Goal: Transaction & Acquisition: Obtain resource

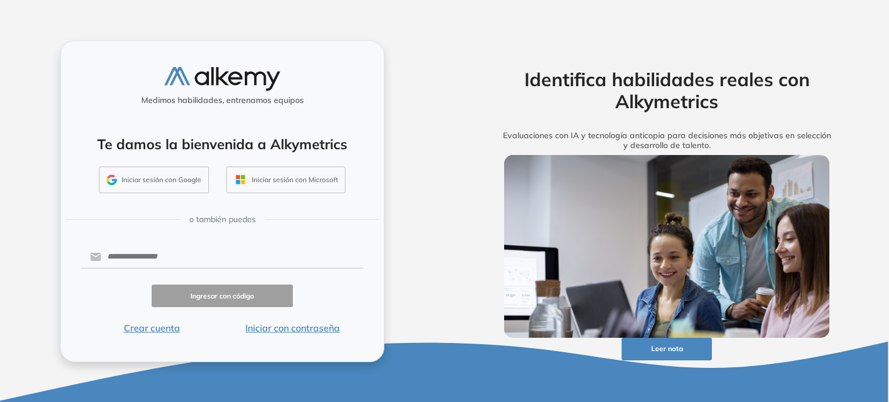
click at [266, 241] on div "Medimos habilidades, entrenamos equipos Te damos la bienvenida a Alkymetrics In…" at bounding box center [222, 202] width 324 height 322
click at [300, 332] on button "Iniciar con contraseña" at bounding box center [292, 328] width 141 height 14
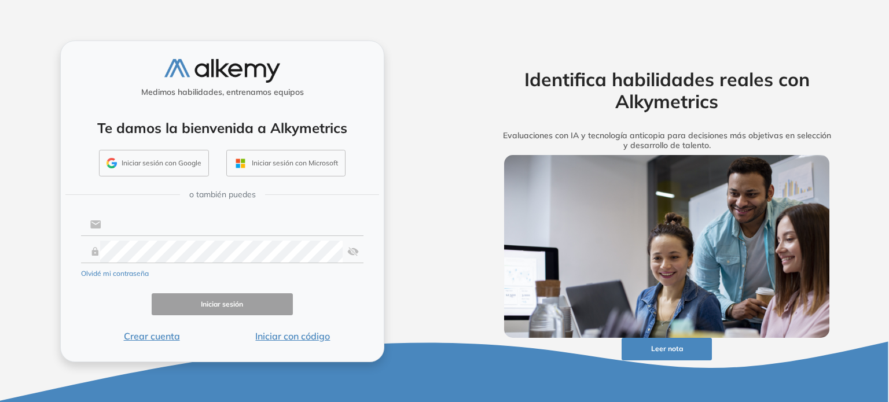
type input "**********"
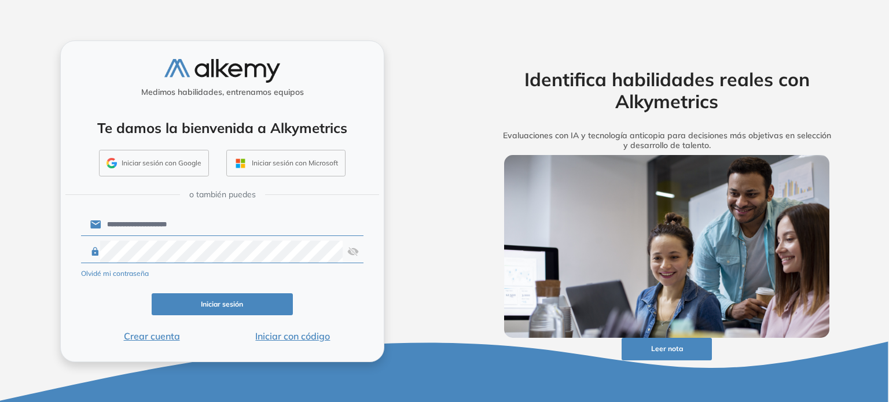
click at [195, 226] on input "**********" at bounding box center [232, 225] width 262 height 22
click at [167, 307] on button "Iniciar sesión" at bounding box center [222, 305] width 141 height 23
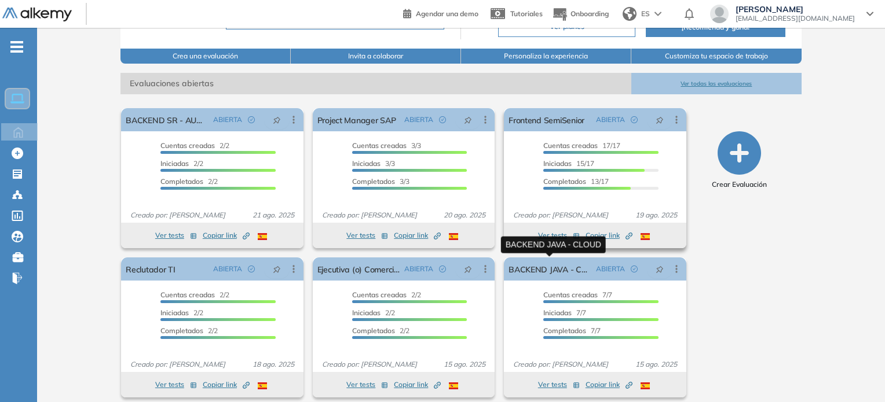
scroll to position [138, 0]
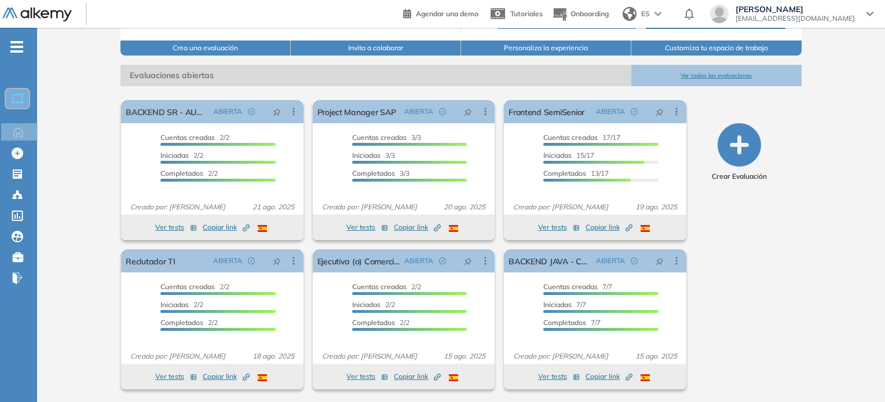
click at [741, 77] on button "Ver todas las evaluaciones" at bounding box center [716, 75] width 170 height 21
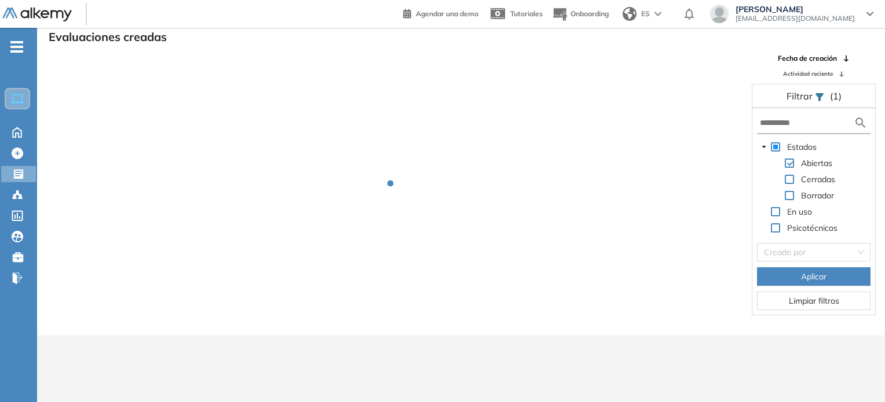
scroll to position [28, 0]
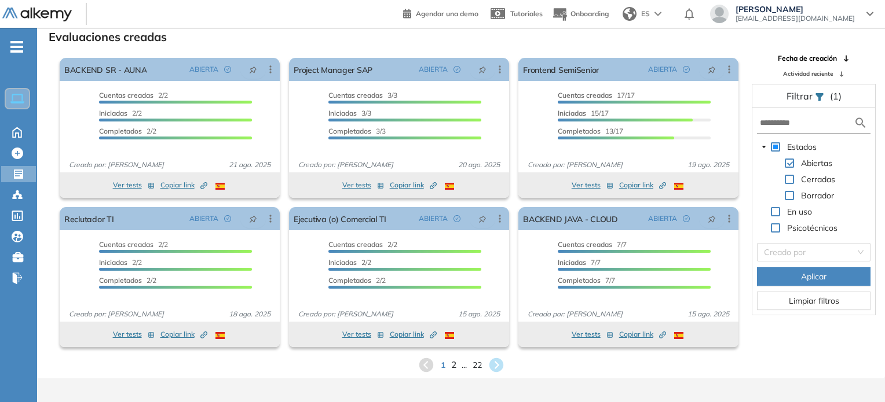
click at [453, 366] on span "2" at bounding box center [452, 364] width 5 height 13
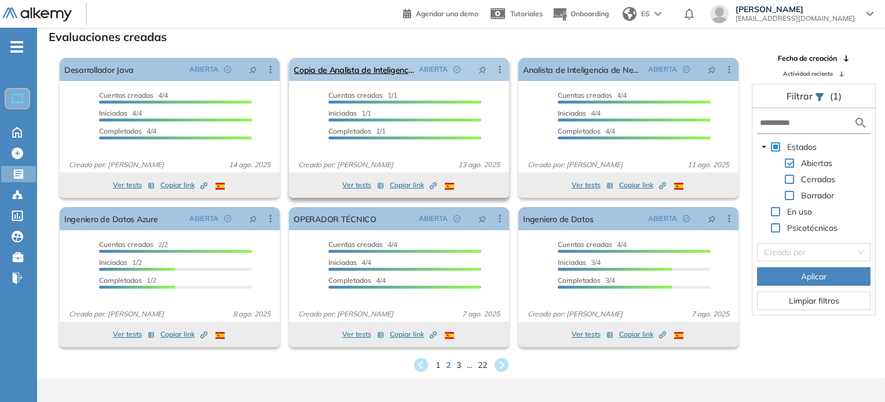
click at [494, 71] on icon at bounding box center [500, 70] width 12 height 12
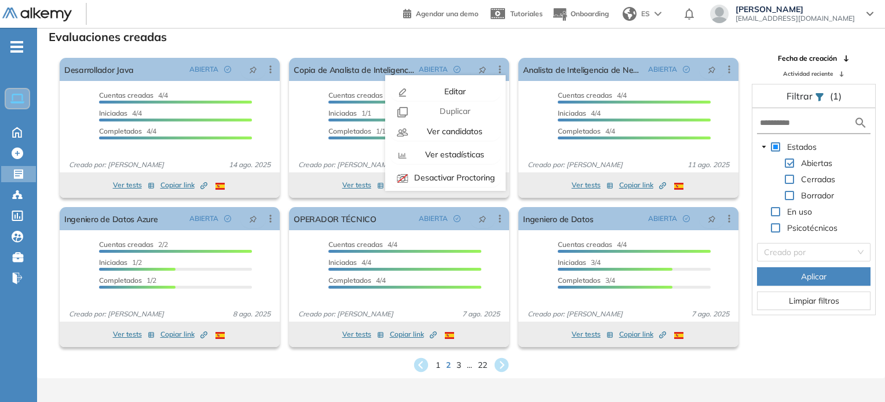
click at [519, 38] on div "Evaluaciones creadas" at bounding box center [460, 36] width 829 height 16
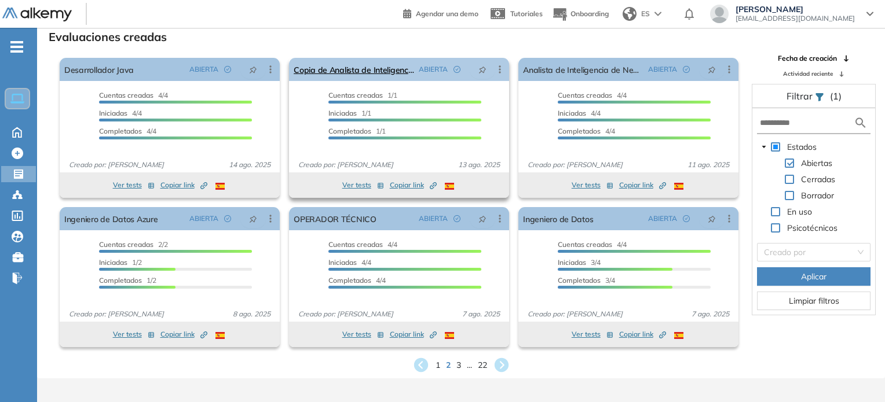
click at [501, 75] on icon at bounding box center [500, 70] width 12 height 12
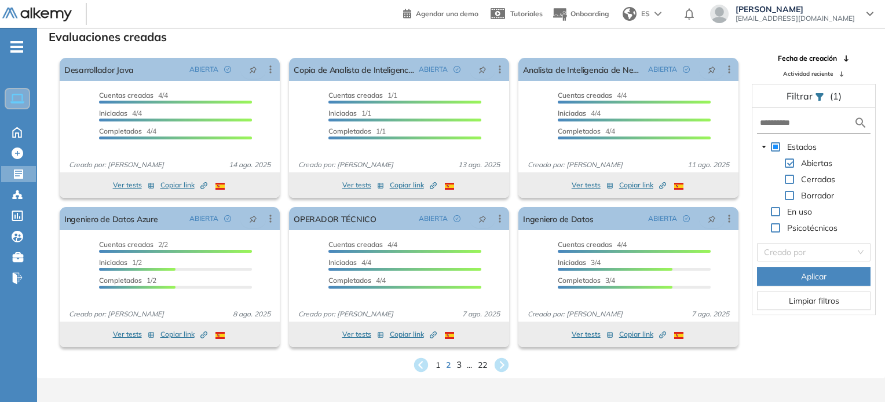
click at [460, 368] on span "3" at bounding box center [458, 364] width 5 height 13
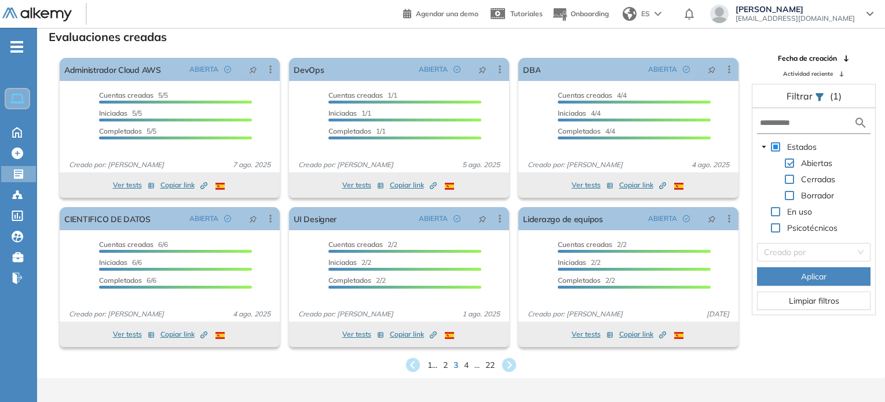
click at [463, 367] on div "1 ... 2 3 4 ... 22" at bounding box center [460, 365] width 829 height 17
click at [466, 367] on span "4" at bounding box center [466, 364] width 5 height 13
click at [466, 367] on span "5" at bounding box center [466, 366] width 5 height 12
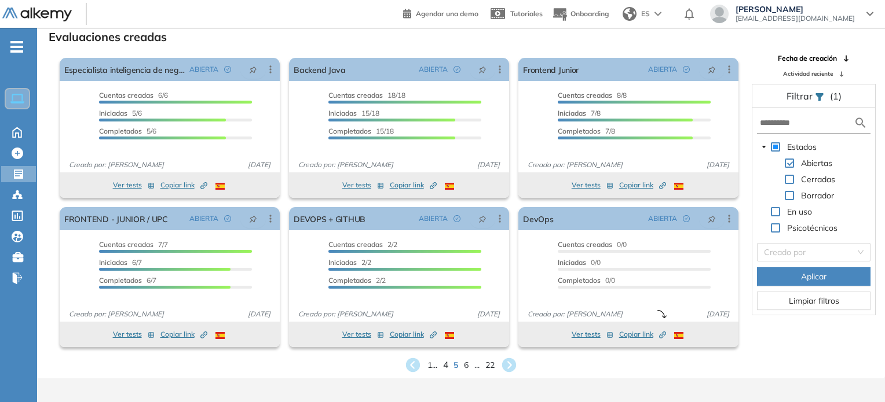
click at [447, 367] on span "4" at bounding box center [445, 364] width 5 height 13
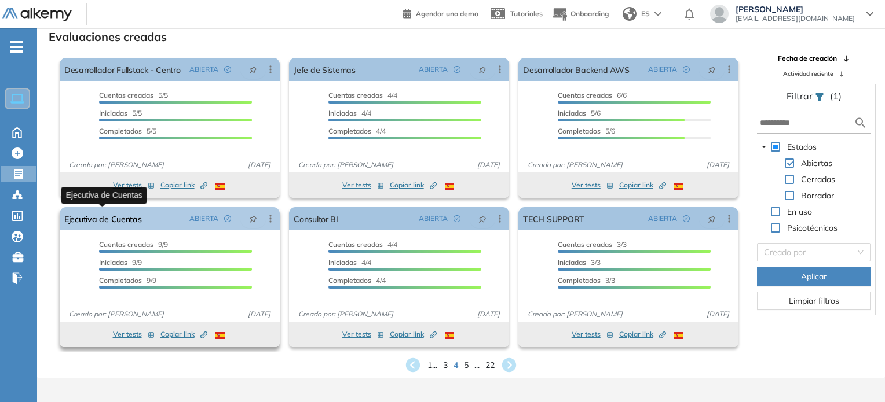
click at [128, 221] on link "Ejecutiva de Cuentas" at bounding box center [103, 218] width 78 height 23
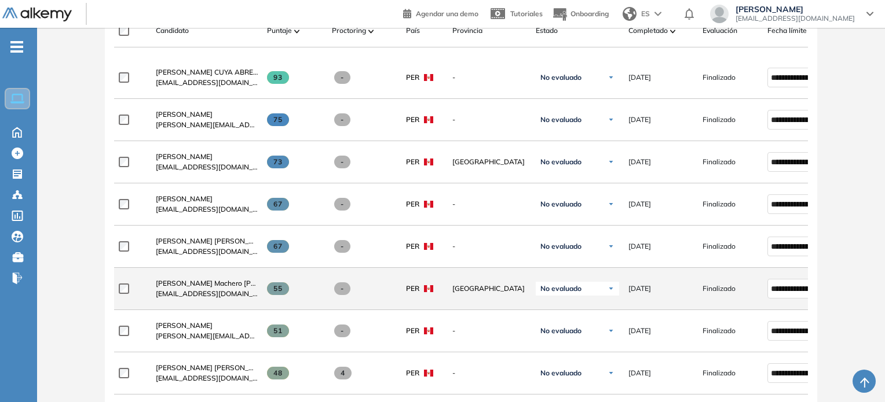
scroll to position [436, 0]
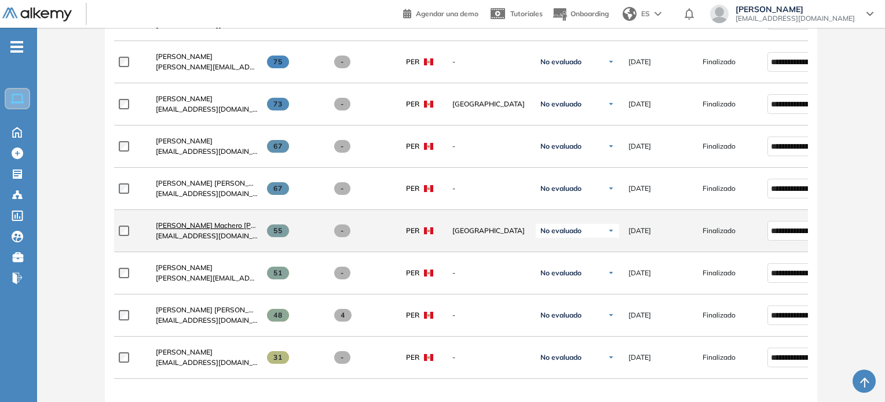
click at [182, 230] on span "[PERSON_NAME] Machero [PERSON_NAME]" at bounding box center [228, 225] width 145 height 9
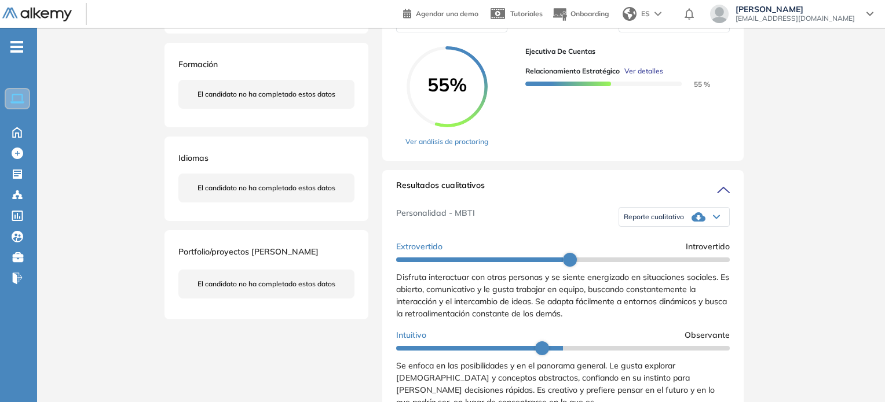
scroll to position [148, 0]
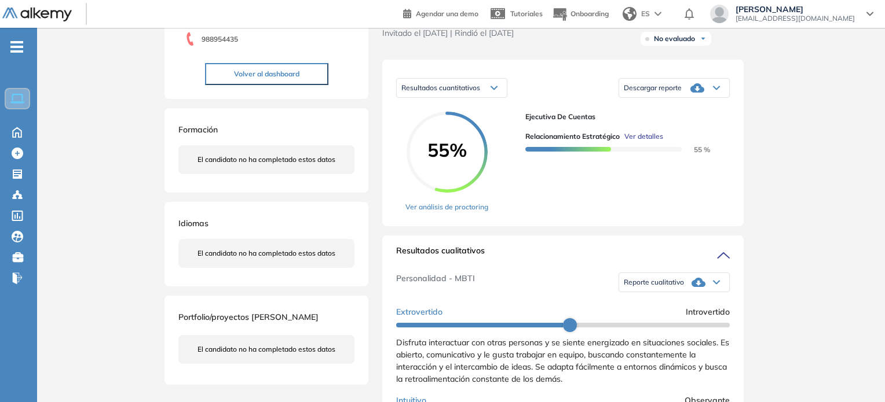
click at [658, 92] on div "Descargar reporte" at bounding box center [674, 87] width 110 height 23
click at [660, 112] on li "Descargar informe completo" at bounding box center [667, 106] width 86 height 12
click at [665, 93] on span at bounding box center [654, 87] width 60 height 9
click at [716, 90] on icon at bounding box center [716, 88] width 6 height 3
click at [700, 93] on icon at bounding box center [697, 87] width 14 height 9
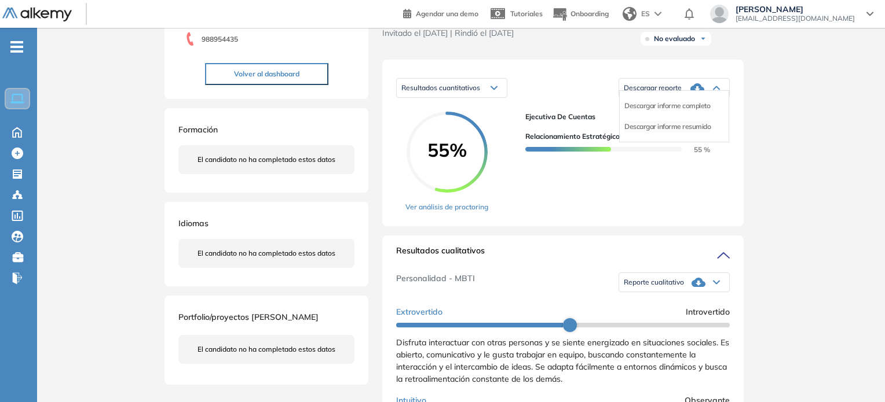
click at [683, 133] on li "Descargar informe resumido" at bounding box center [667, 127] width 86 height 12
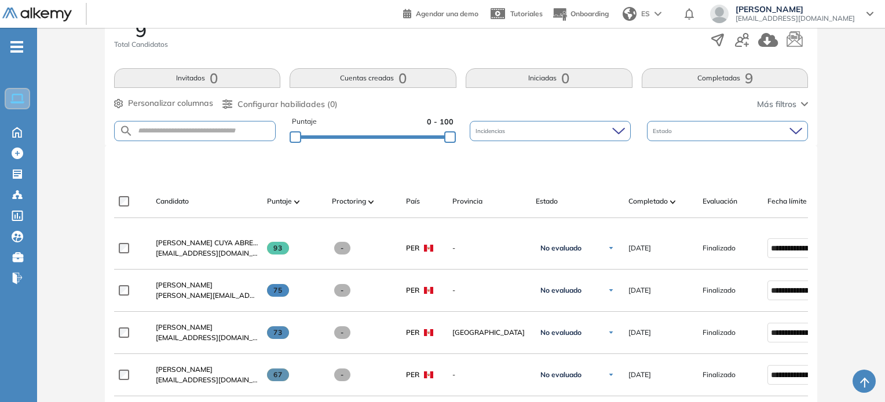
scroll to position [232, 0]
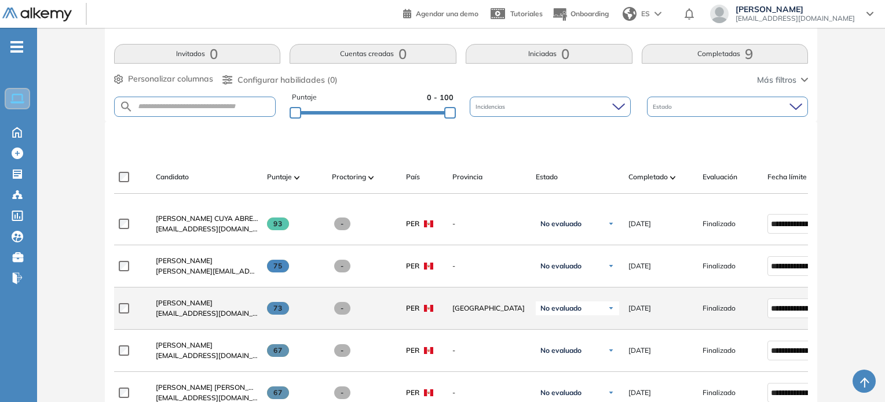
click at [274, 311] on span "73" at bounding box center [278, 308] width 23 height 13
click at [201, 307] on span "[PERSON_NAME]" at bounding box center [184, 303] width 57 height 9
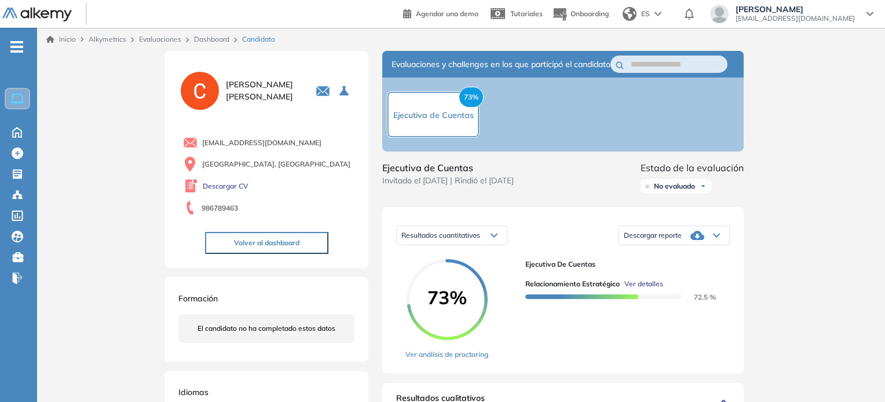
click at [676, 240] on span "Descargar reporte" at bounding box center [653, 235] width 58 height 9
click at [670, 280] on li "Descargar informe resumido" at bounding box center [667, 275] width 86 height 12
